Goal: Information Seeking & Learning: Learn about a topic

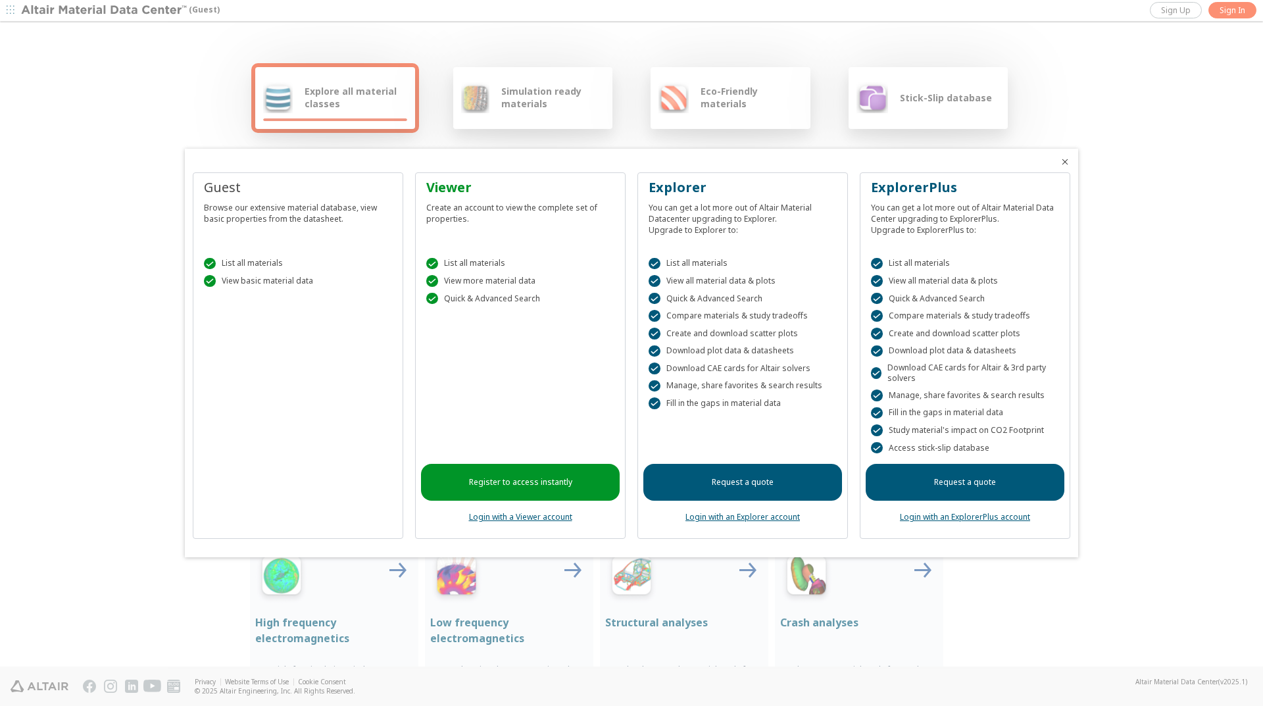
drag, startPoint x: 717, startPoint y: 515, endPoint x: 684, endPoint y: 476, distance: 50.4
click at [716, 515] on link "Login with an Explorer account" at bounding box center [743, 516] width 114 height 11
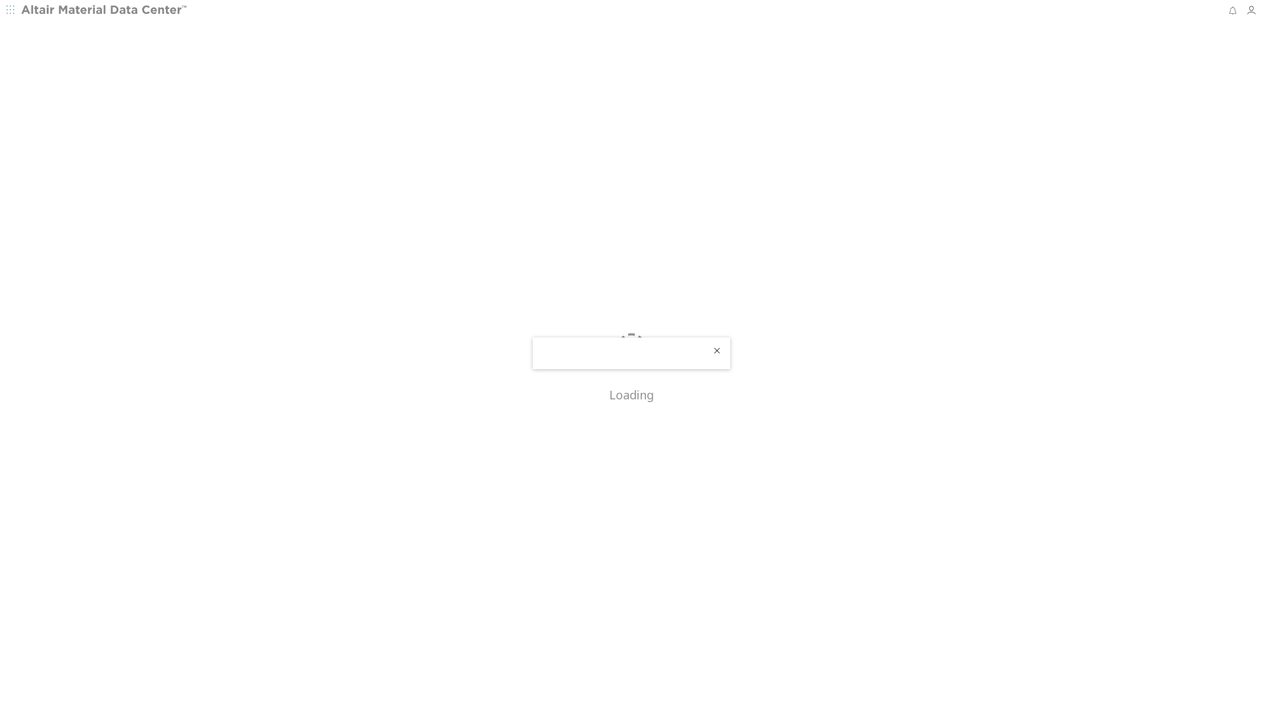
click at [719, 349] on icon "Close" at bounding box center [717, 350] width 11 height 11
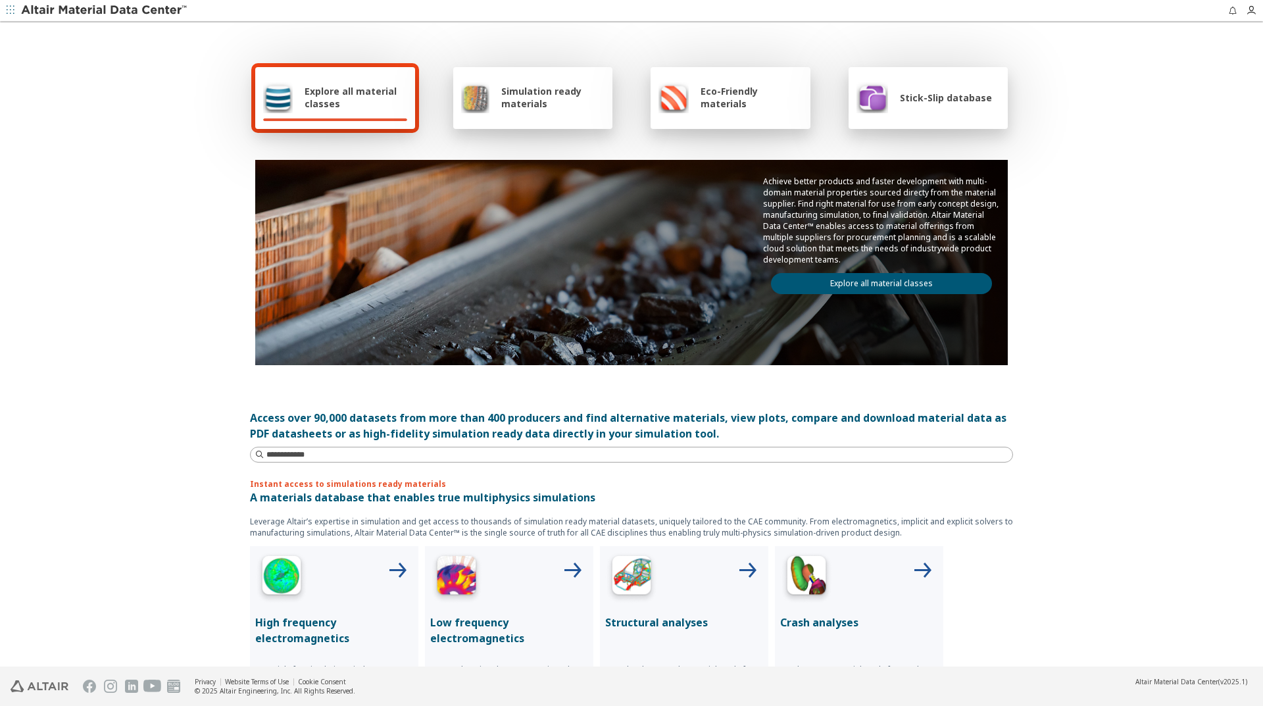
click at [933, 102] on span "Stick-Slip database" at bounding box center [946, 97] width 92 height 13
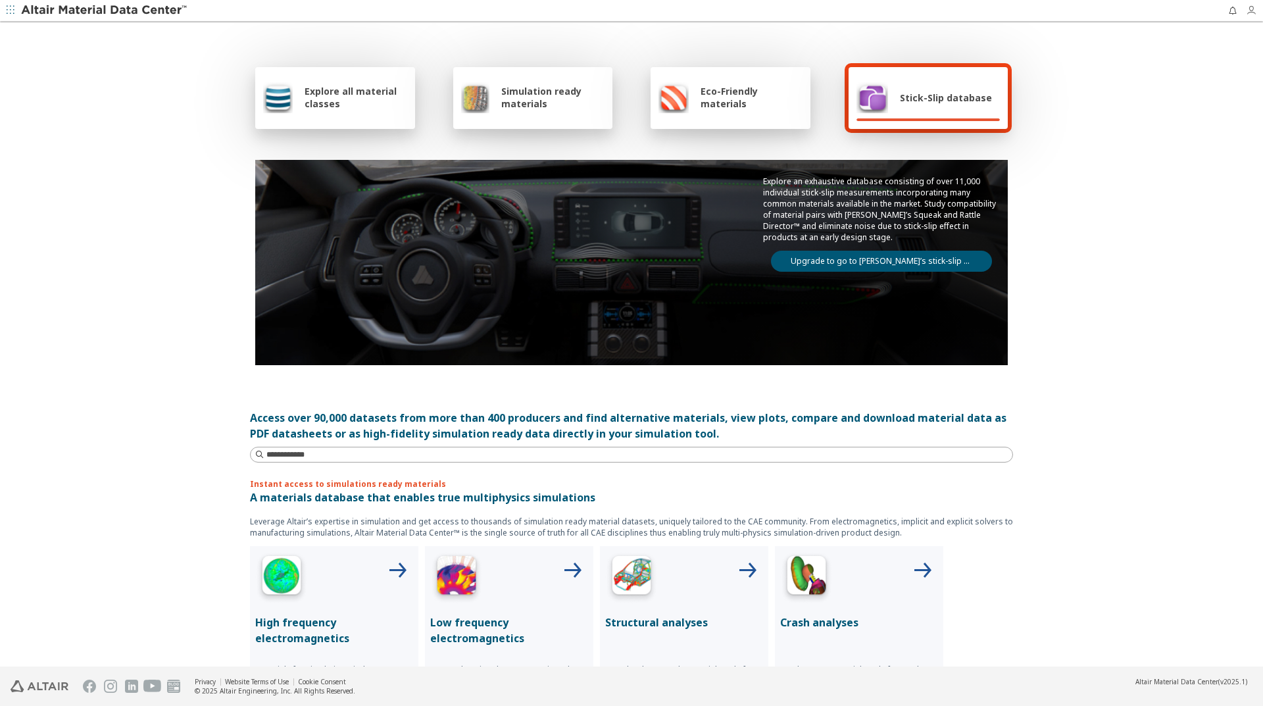
click at [1251, 12] on icon "button" at bounding box center [1251, 10] width 11 height 11
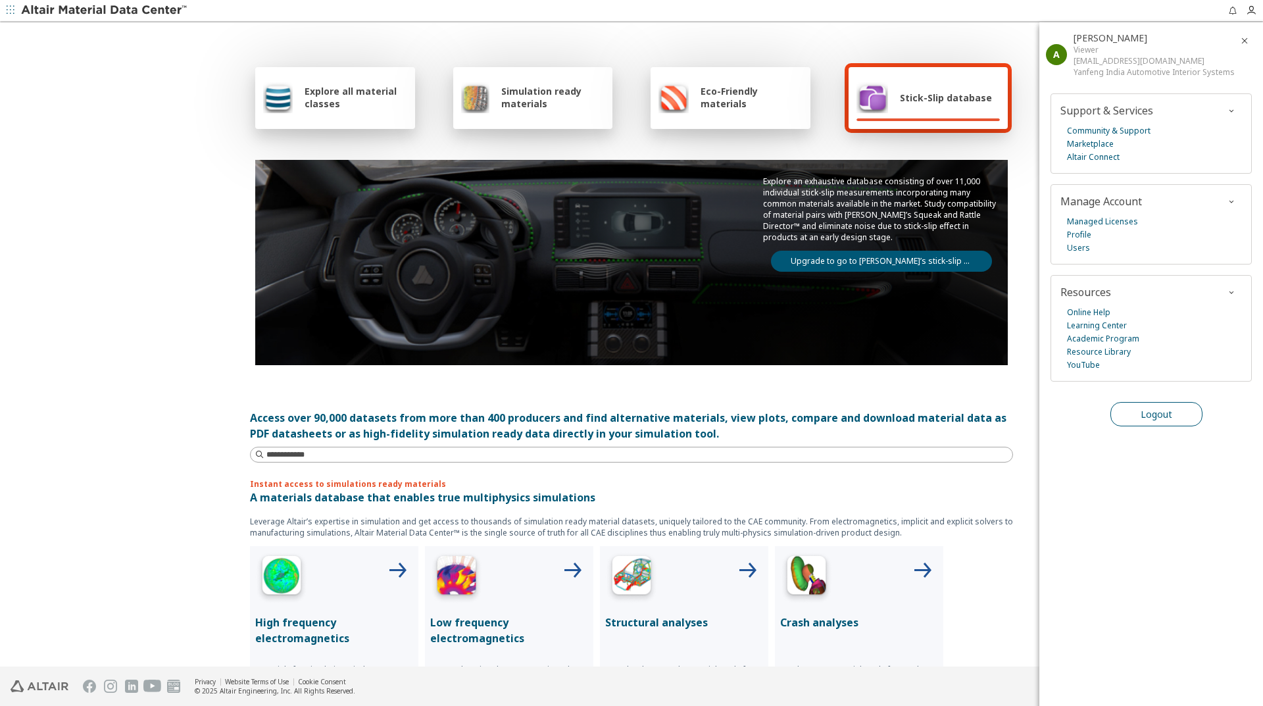
click at [1163, 411] on span "Logout" at bounding box center [1157, 414] width 32 height 13
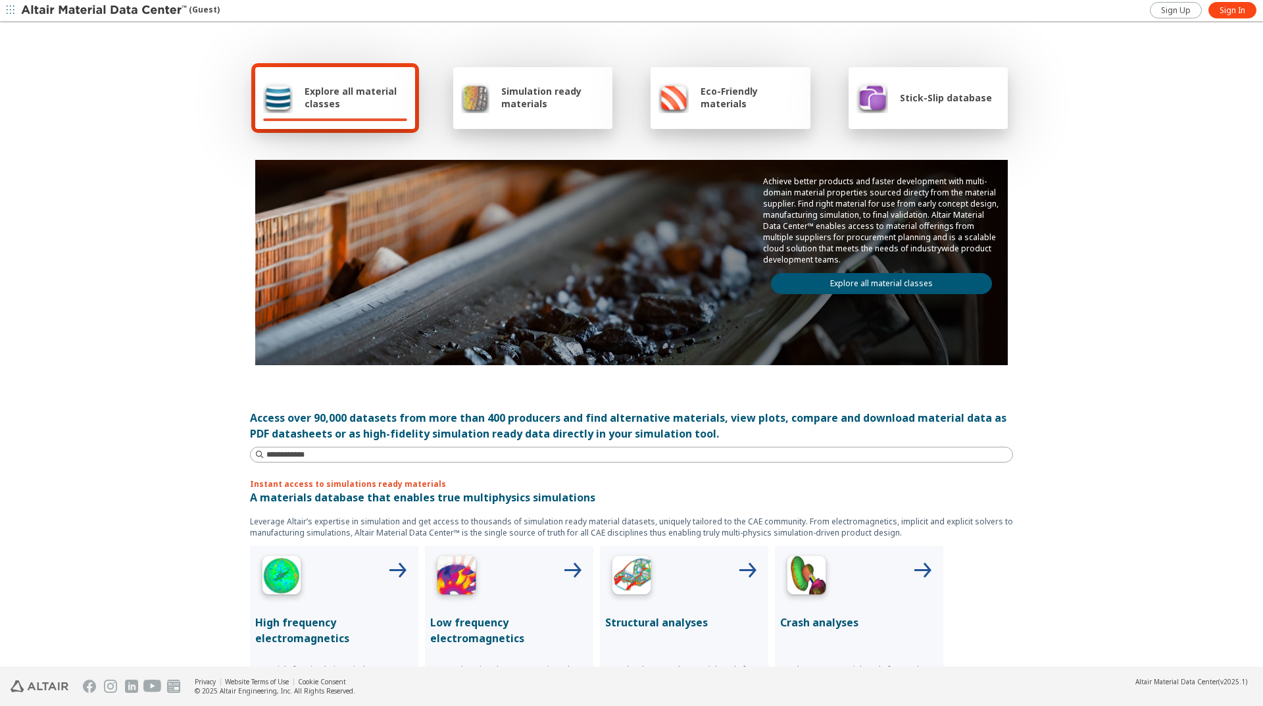
click at [902, 118] on div "Stick-Slip database" at bounding box center [929, 98] width 160 height 62
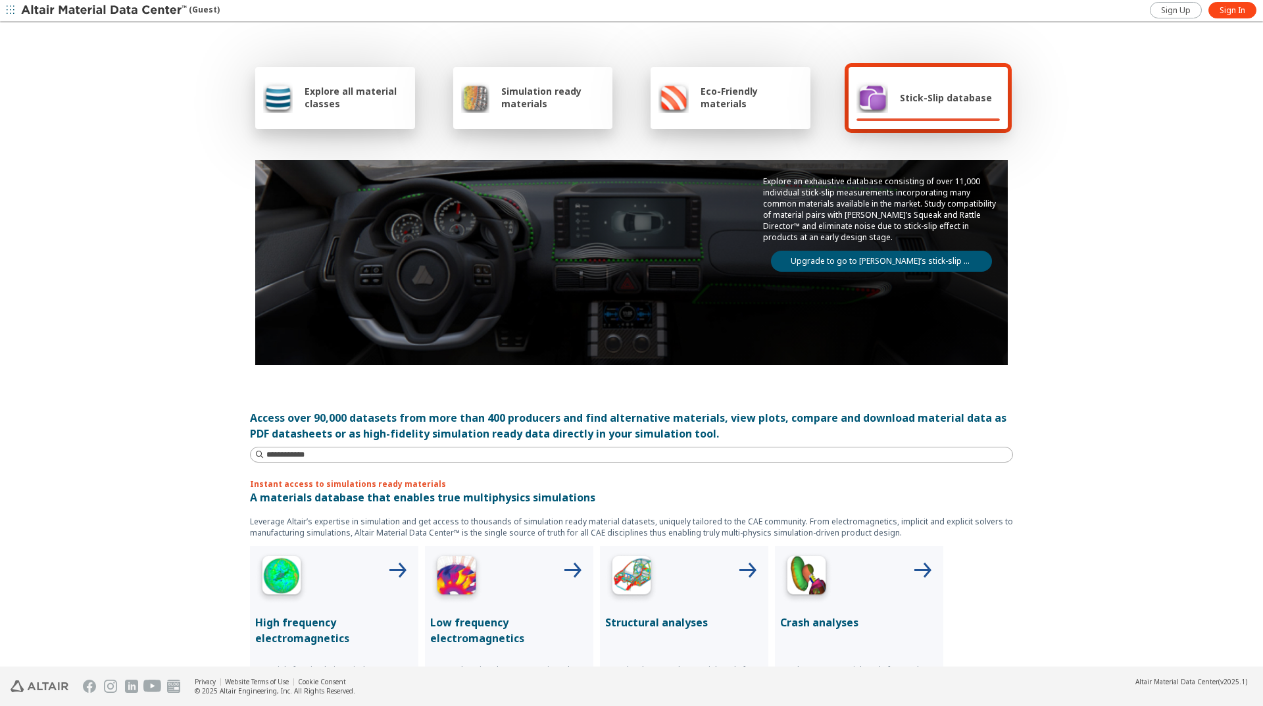
click at [834, 256] on link "Upgrade to go to Altair’s stick-slip database" at bounding box center [881, 261] width 221 height 21
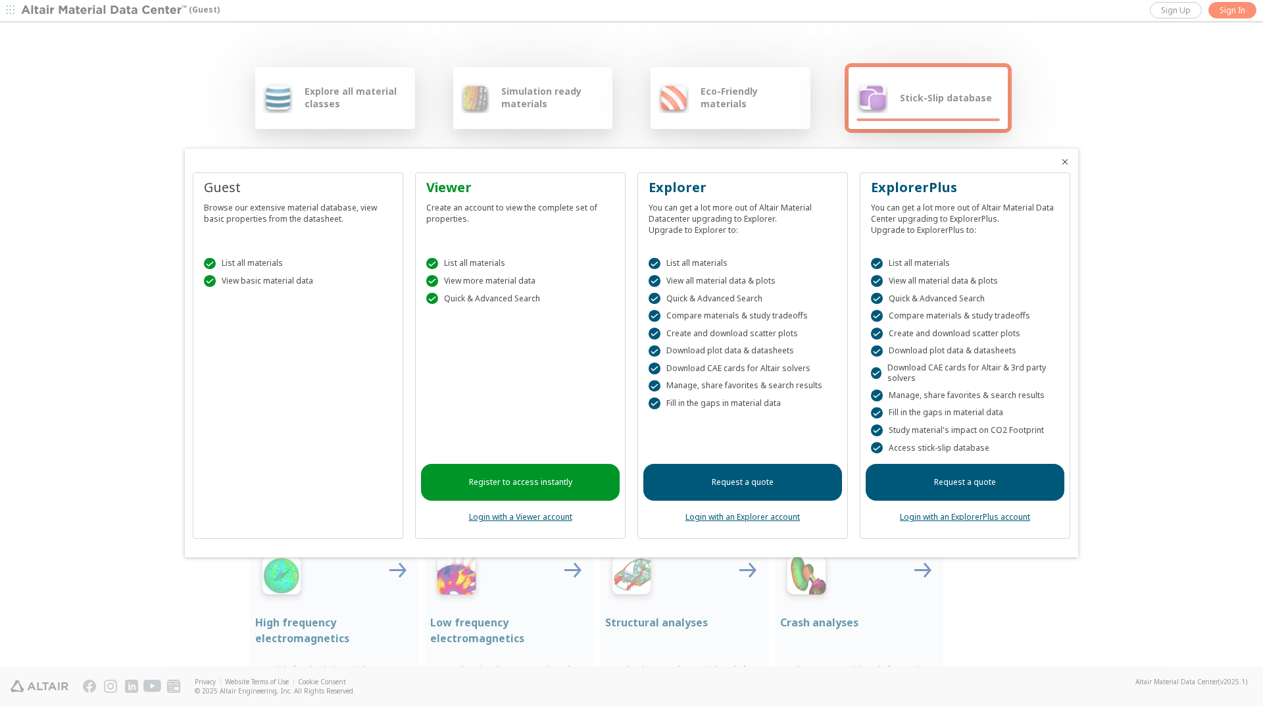
click at [924, 518] on link "Login with an ExplorerPlus account" at bounding box center [965, 516] width 130 height 11
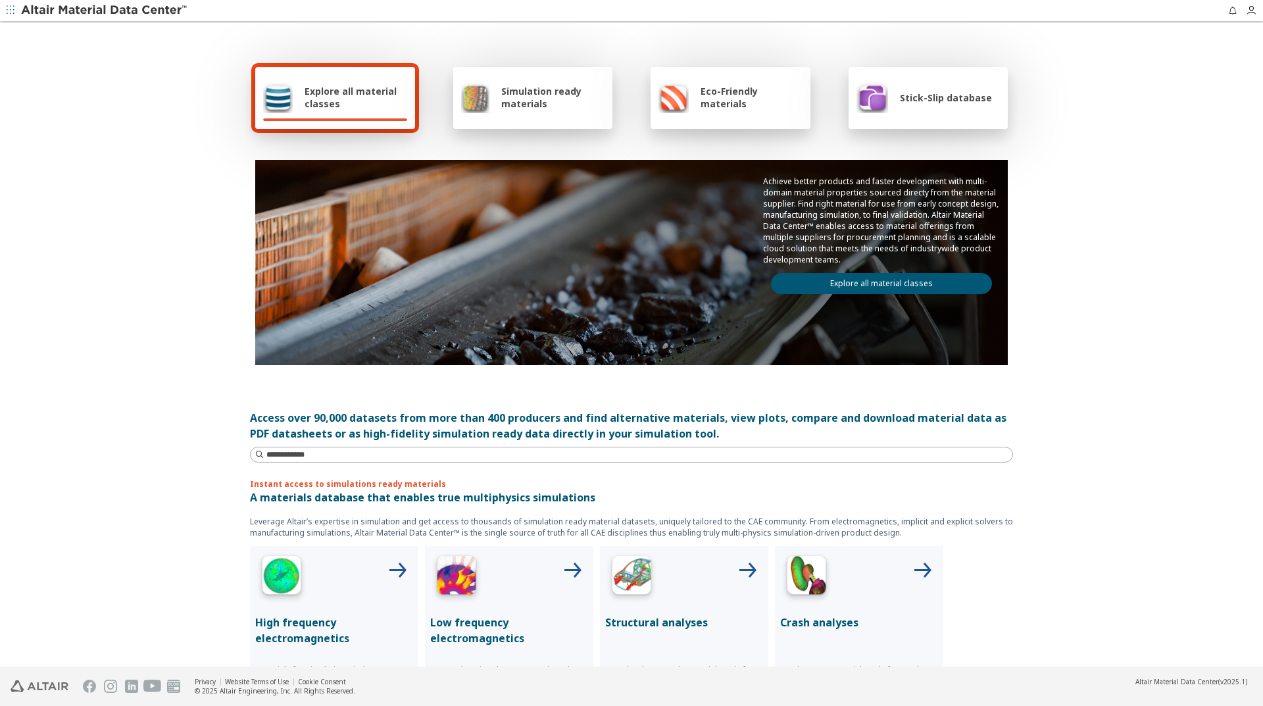
click at [905, 99] on span "Stick-Slip database" at bounding box center [946, 97] width 92 height 13
click at [1251, 10] on icon "button" at bounding box center [1251, 10] width 11 height 11
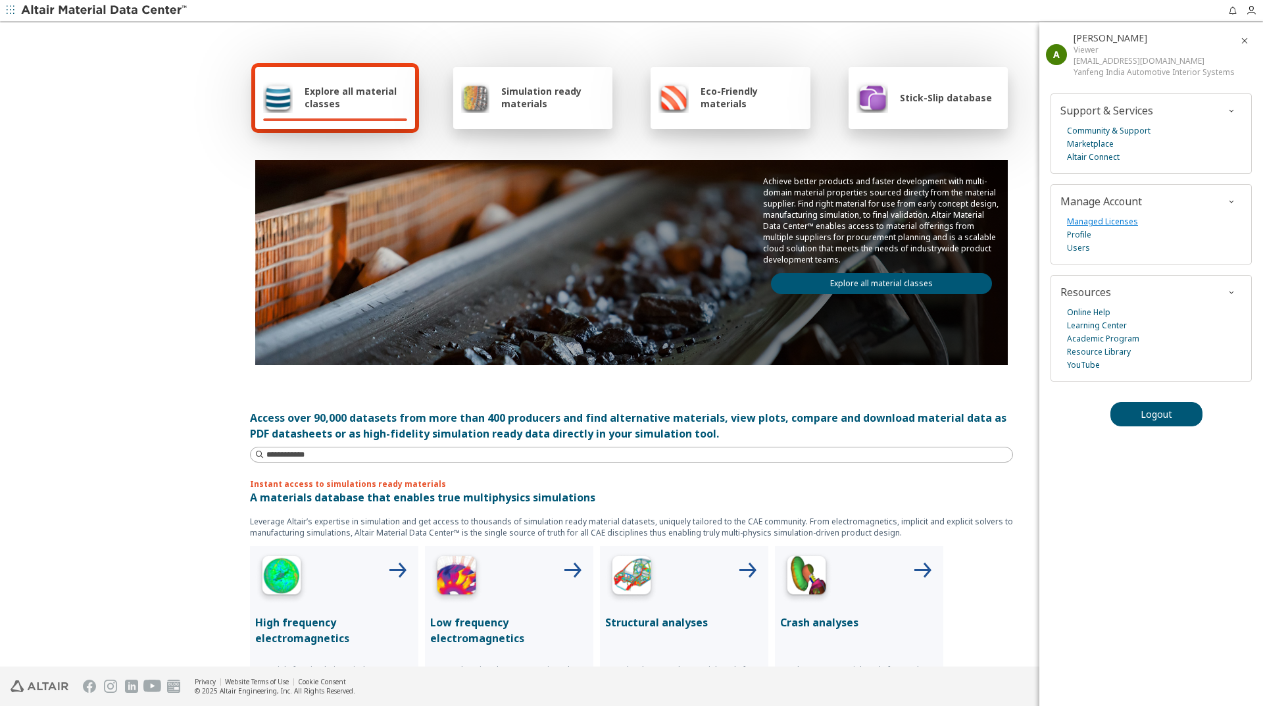
click at [1098, 223] on link "Managed Licenses" at bounding box center [1102, 221] width 71 height 13
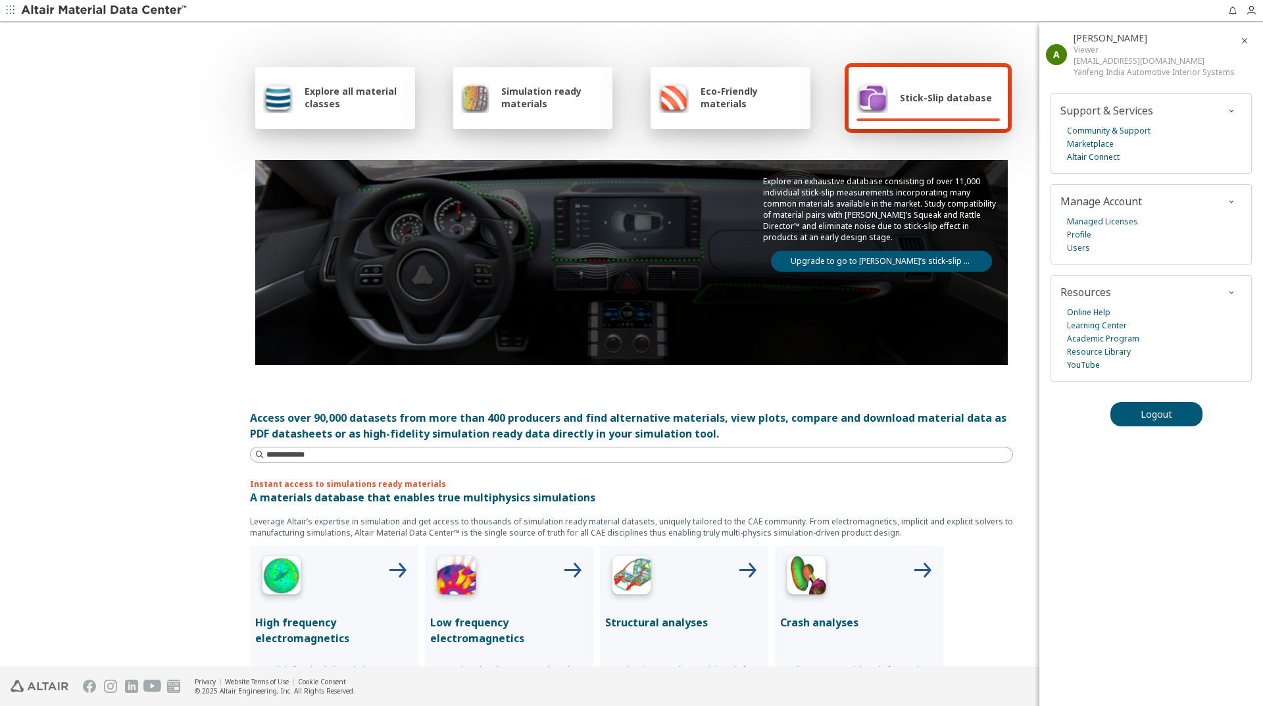
click at [847, 257] on link "Upgrade to go to [PERSON_NAME]’s stick-slip database" at bounding box center [881, 261] width 221 height 21
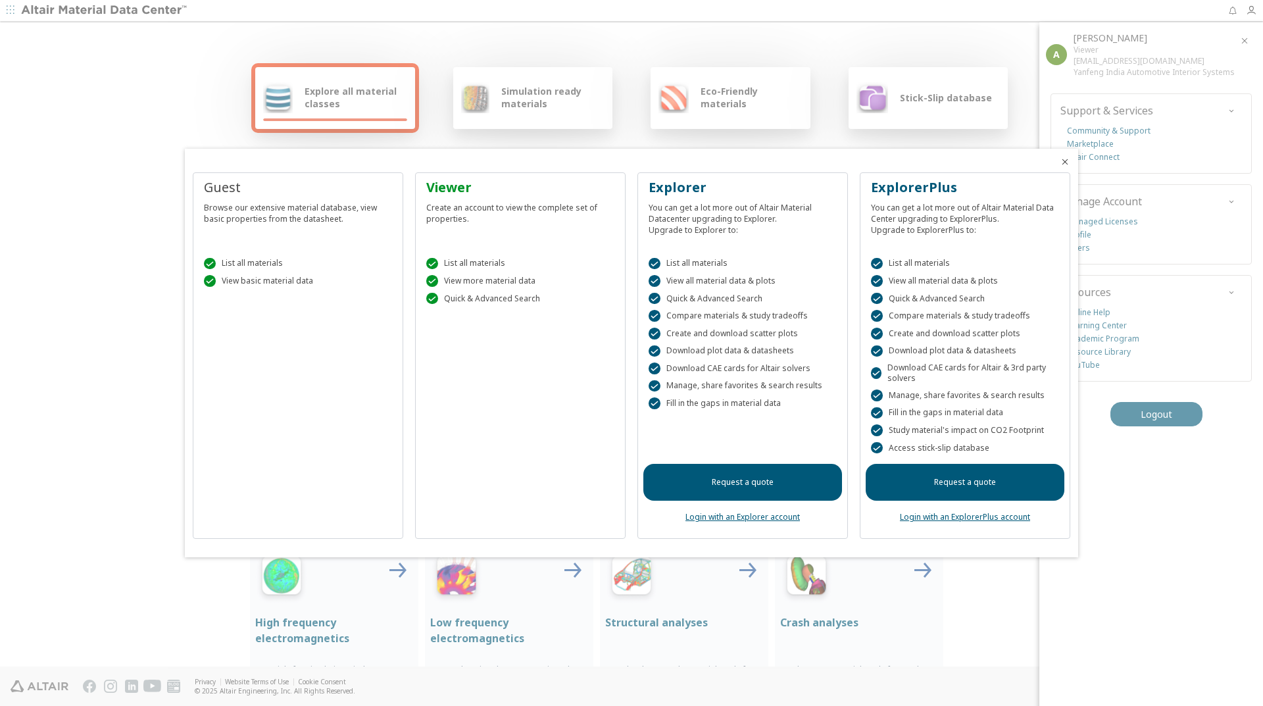
click at [1055, 80] on div at bounding box center [631, 353] width 1263 height 706
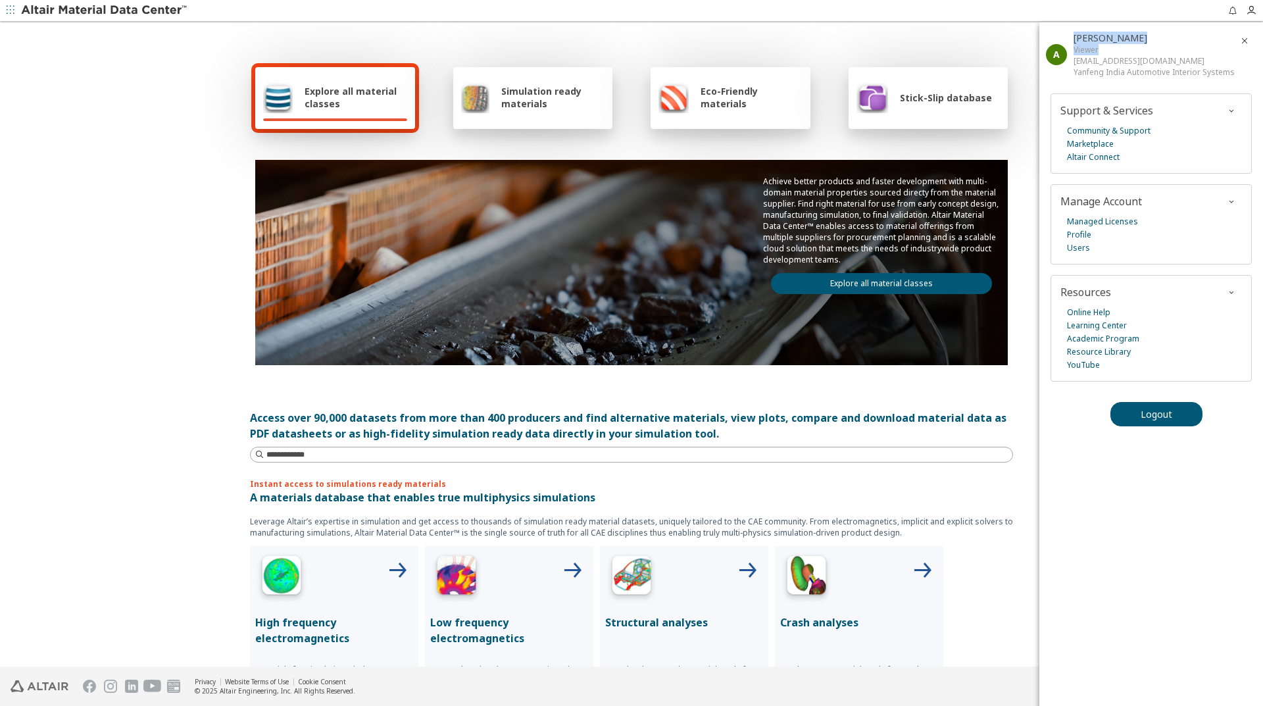
drag, startPoint x: 1071, startPoint y: 47, endPoint x: 1104, endPoint y: 51, distance: 33.8
click at [1104, 51] on div "A [PERSON_NAME] Viewer [EMAIL_ADDRESS][DOMAIN_NAME] Yanfeng [GEOGRAPHIC_DATA] A…" at bounding box center [1146, 54] width 213 height 64
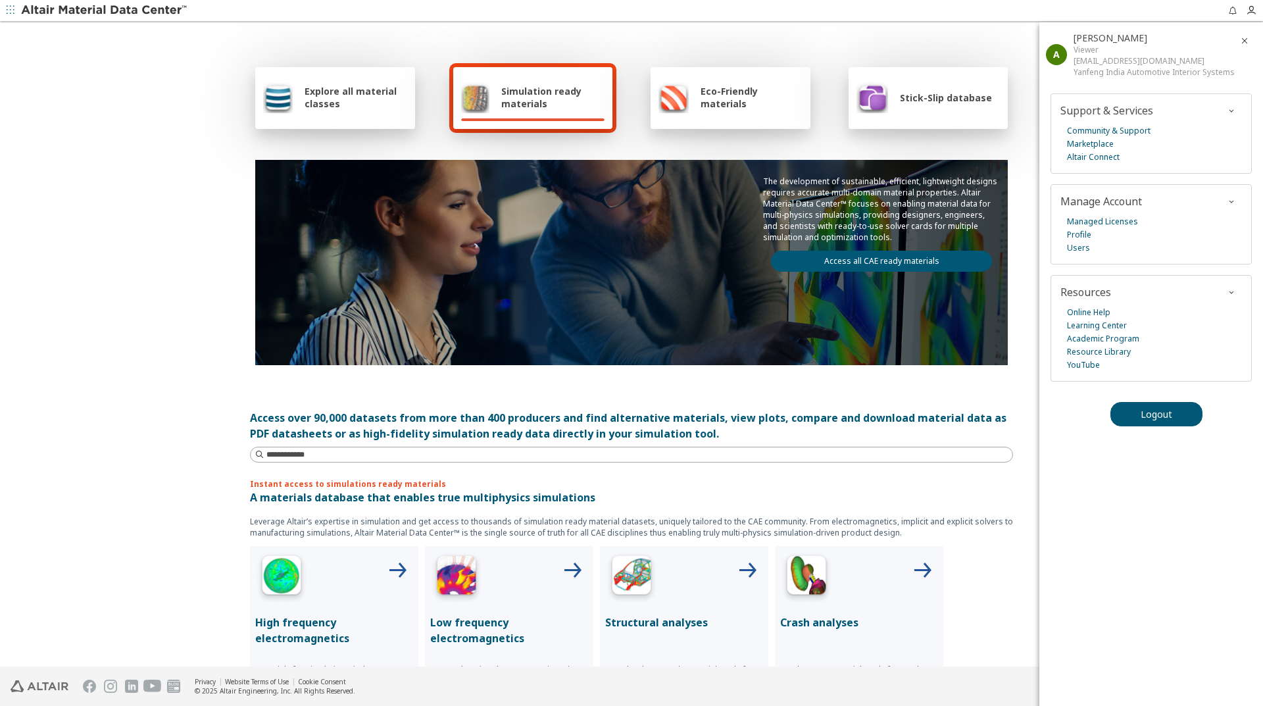
click at [932, 91] on span "Stick-Slip database" at bounding box center [946, 97] width 92 height 13
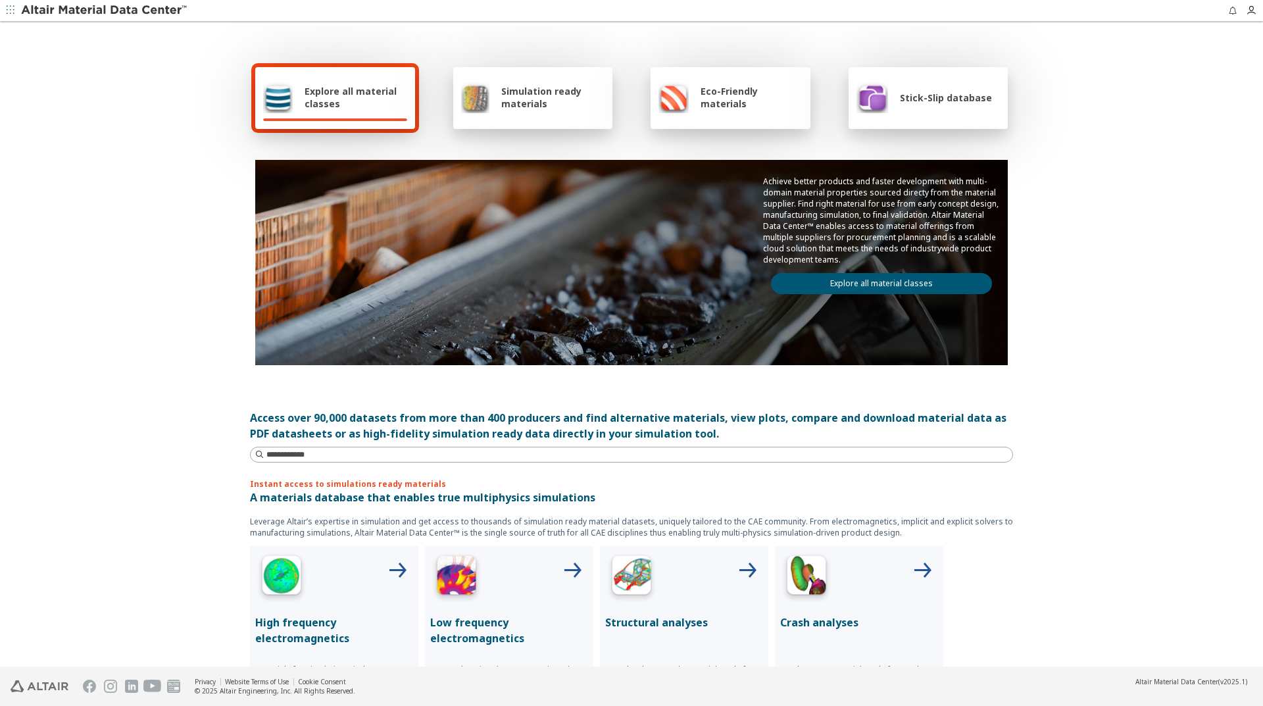
click at [949, 102] on span "Stick-Slip database" at bounding box center [946, 97] width 92 height 13
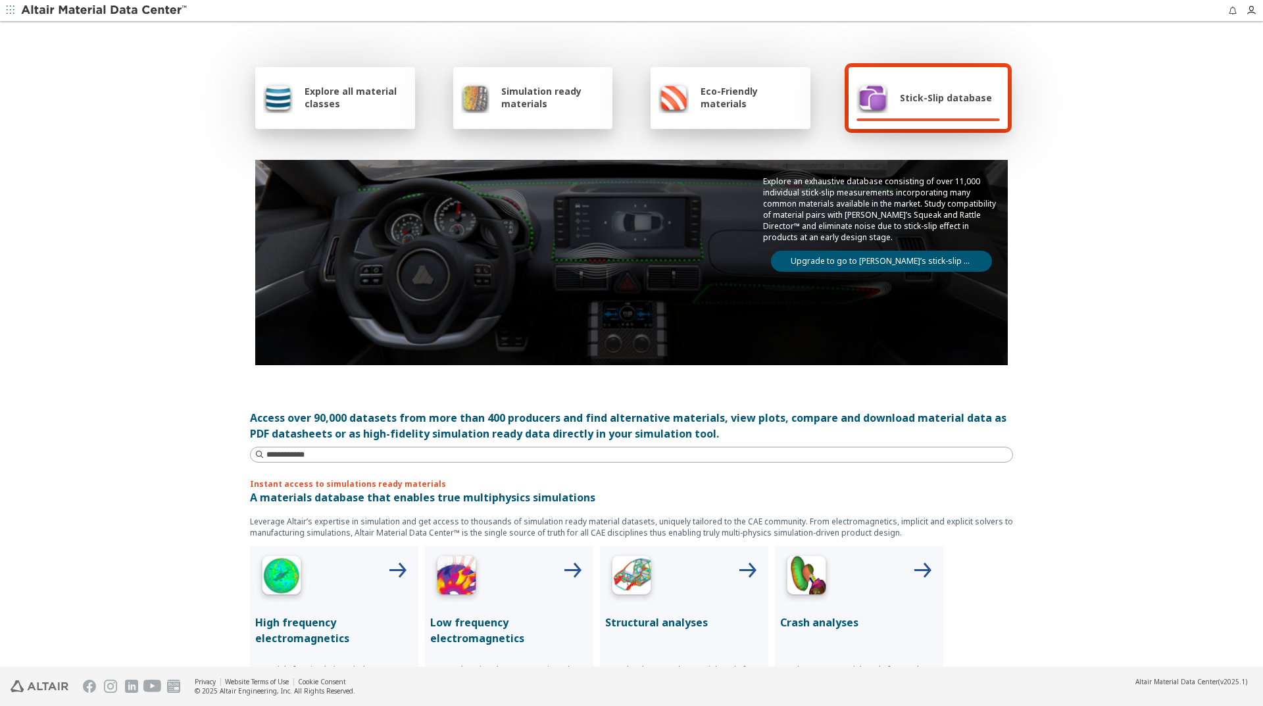
click at [846, 260] on link "Upgrade to go to [PERSON_NAME]’s stick-slip database" at bounding box center [881, 261] width 221 height 21
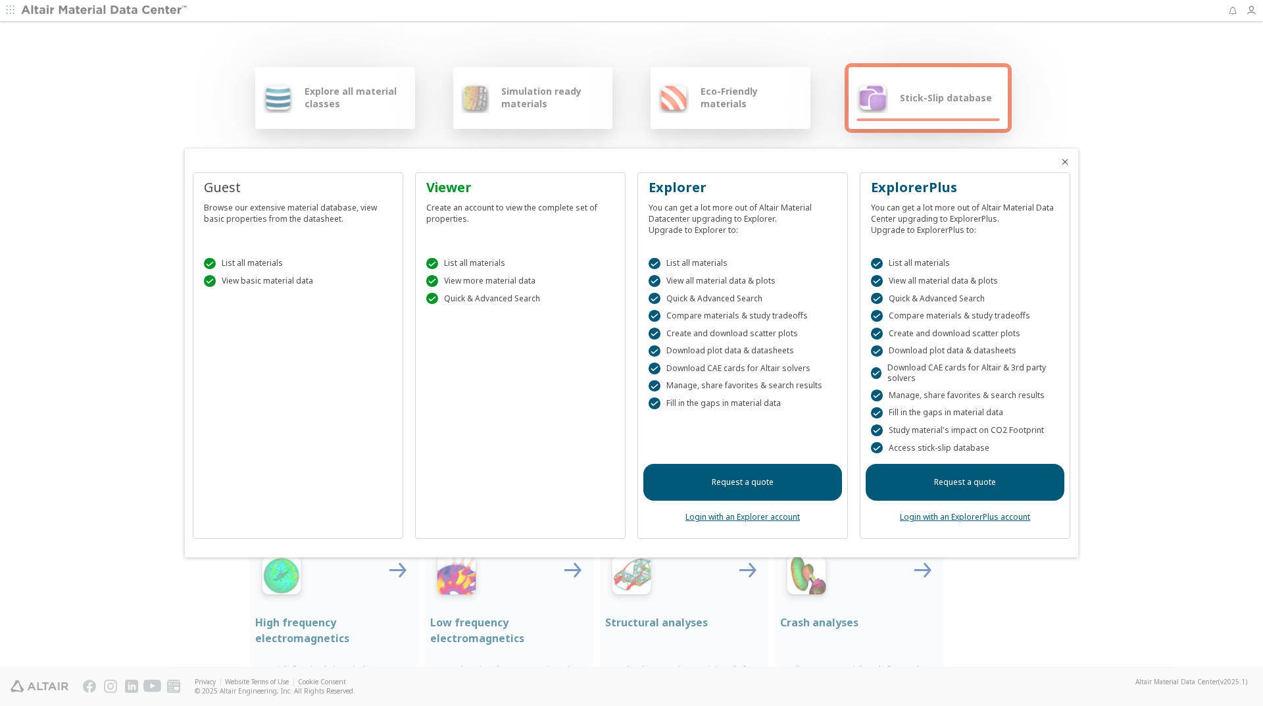
click at [919, 519] on link "Login with an ExplorerPlus account" at bounding box center [965, 516] width 130 height 11
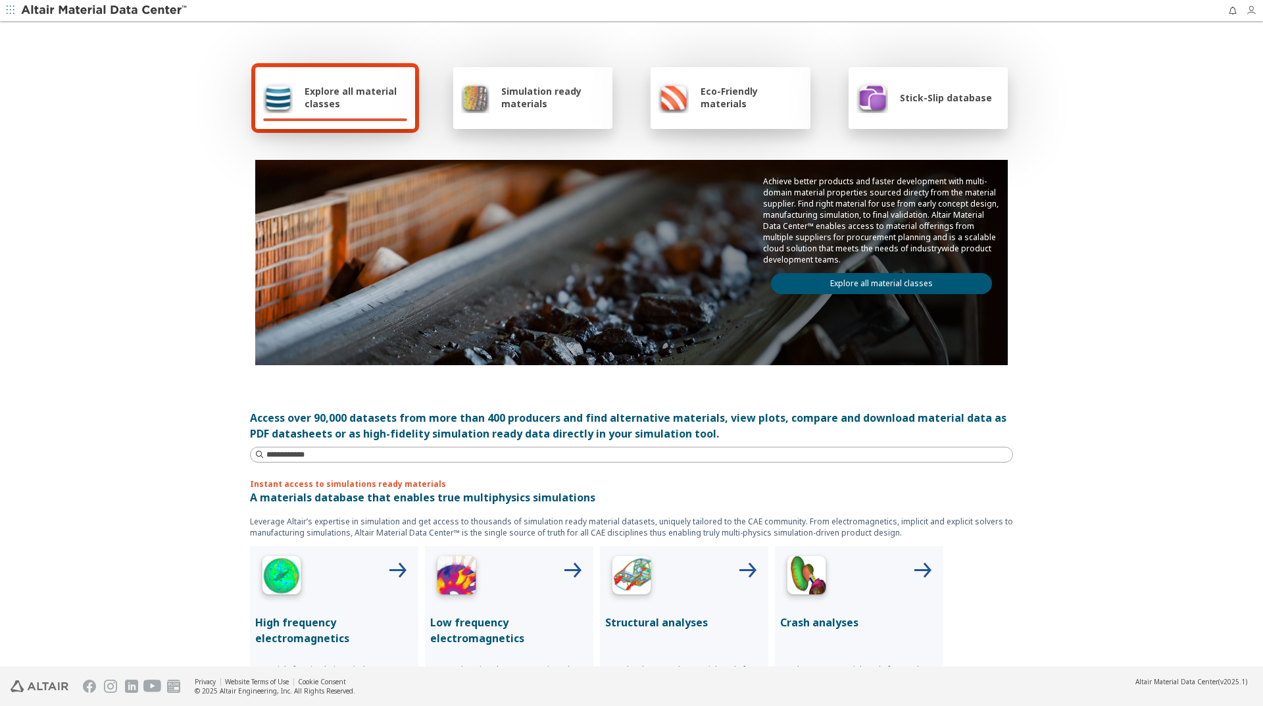
click at [1252, 12] on icon "button" at bounding box center [1251, 10] width 11 height 11
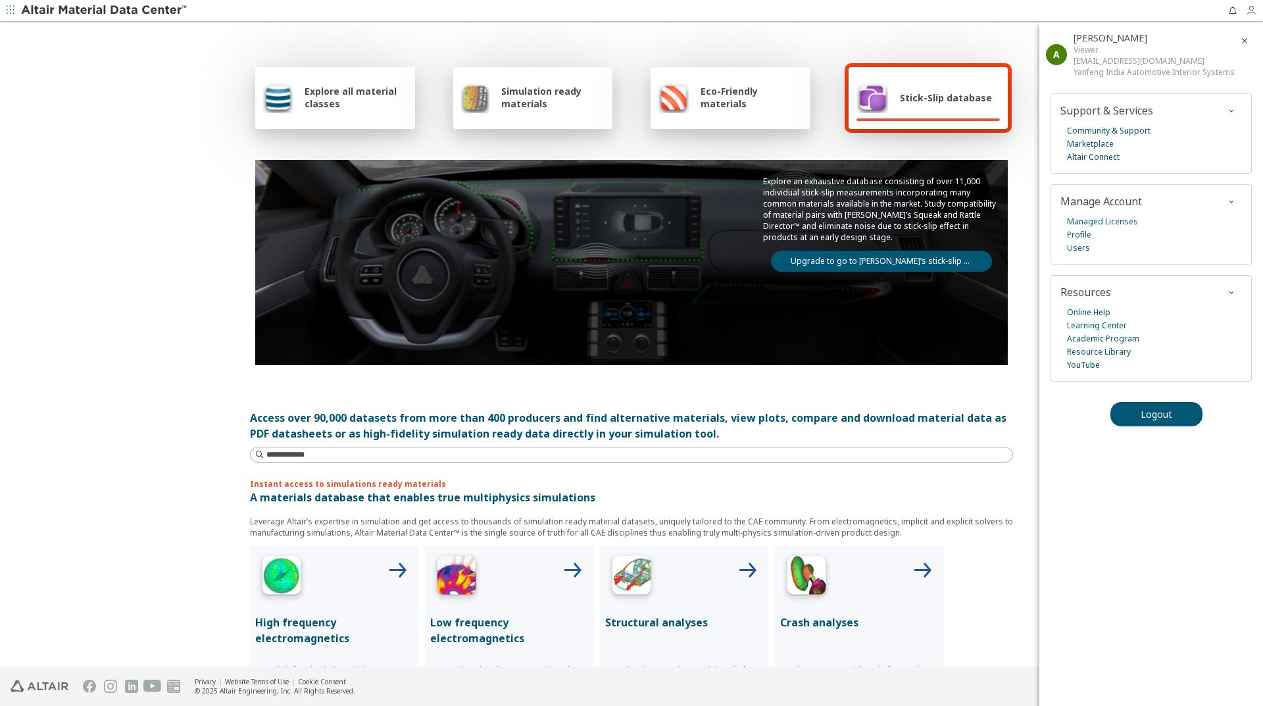
drag, startPoint x: 1251, startPoint y: 5, endPoint x: 1246, endPoint y: 11, distance: 7.5
click at [1251, 5] on span "button" at bounding box center [1254, 10] width 17 height 21
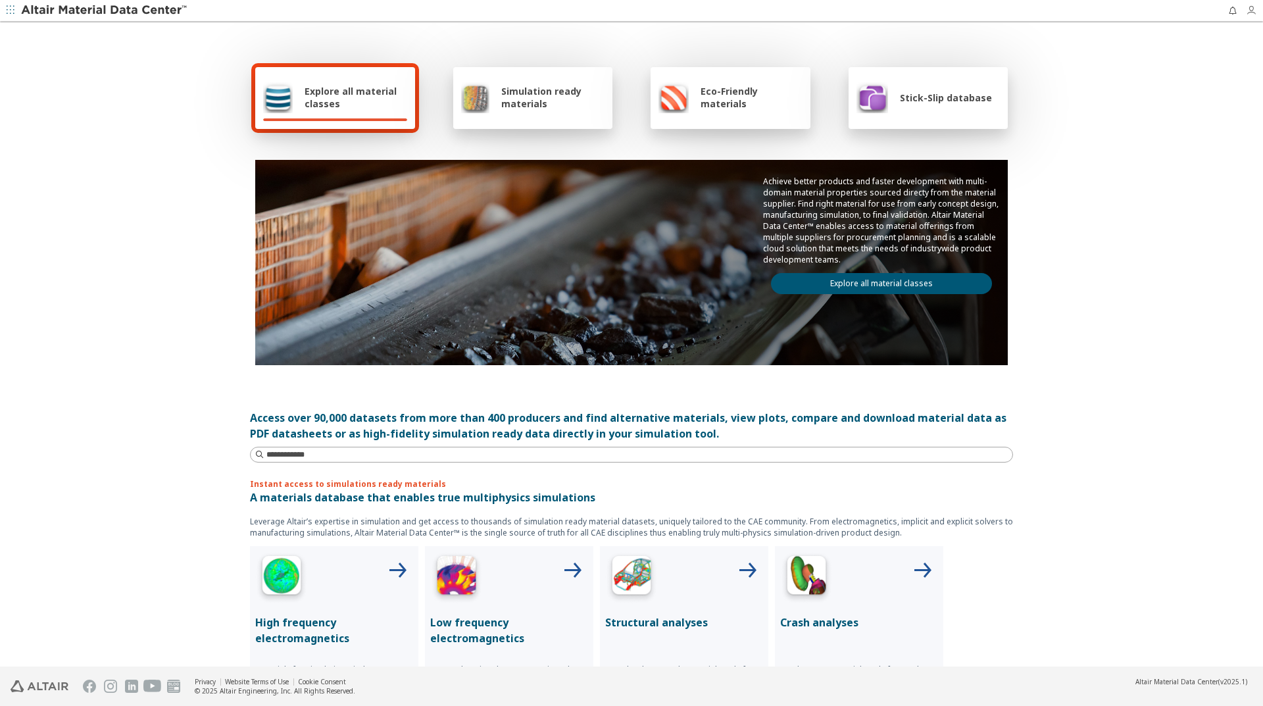
click at [1252, 11] on icon "button" at bounding box center [1251, 10] width 11 height 11
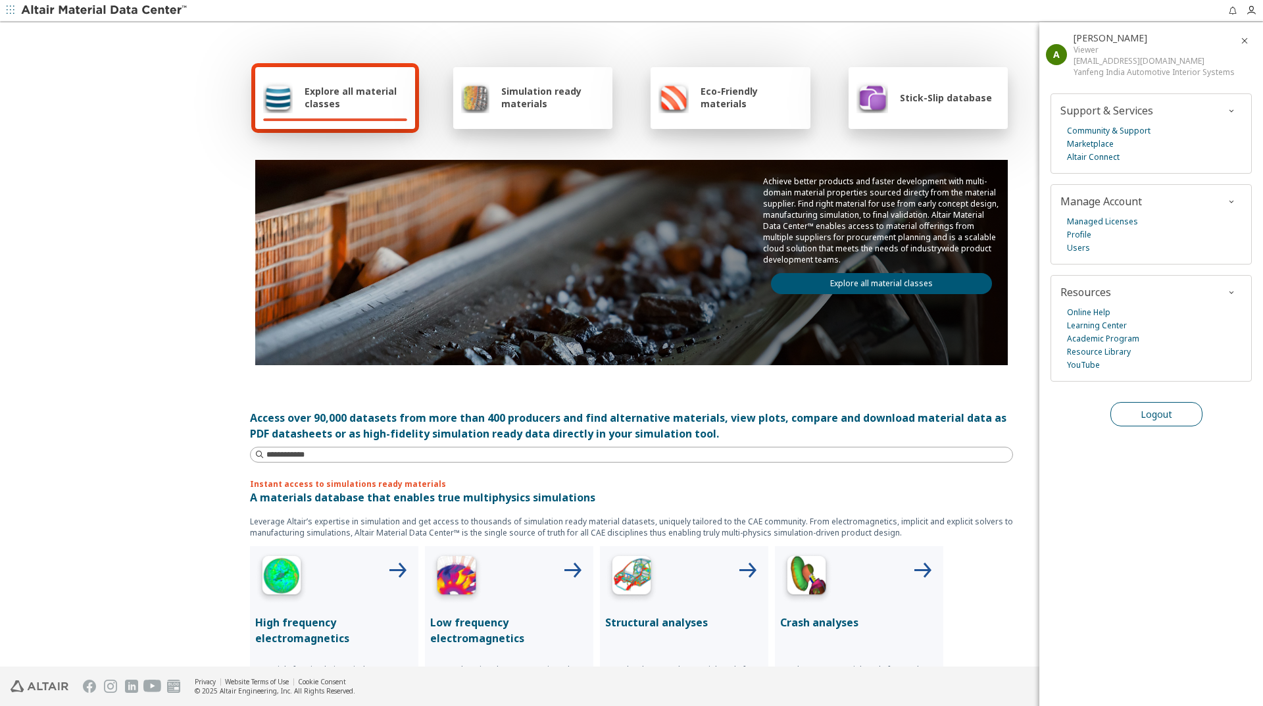
click at [1162, 419] on span "Logout" at bounding box center [1157, 414] width 32 height 13
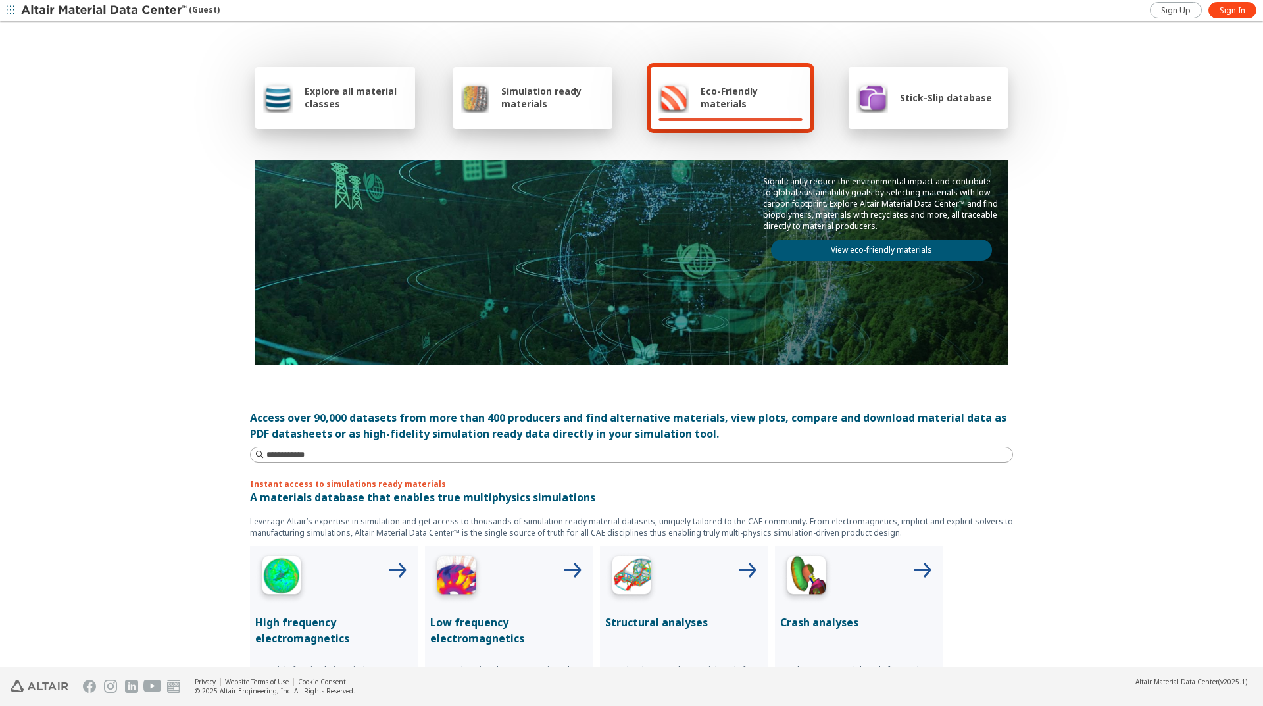
click at [189, 78] on div "Explore all material classes Simulation ready materials Eco-Friendly materials …" at bounding box center [631, 345] width 1263 height 644
